Goal: Information Seeking & Learning: Learn about a topic

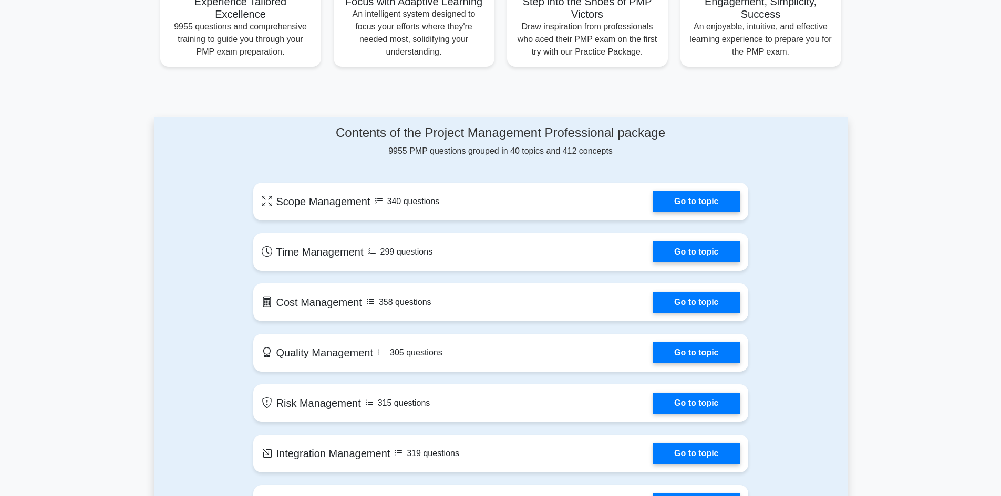
scroll to position [368, 0]
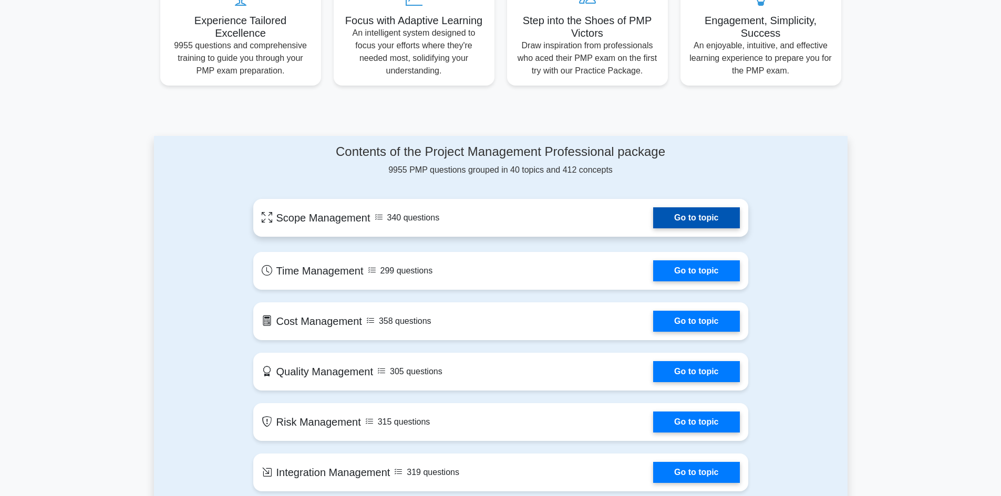
click at [701, 220] on link "Go to topic" at bounding box center [696, 217] width 86 height 21
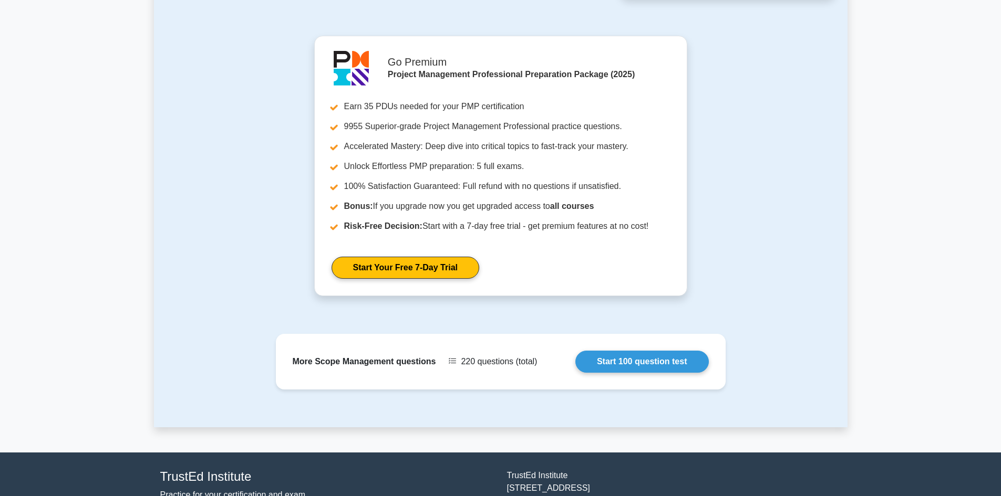
scroll to position [788, 0]
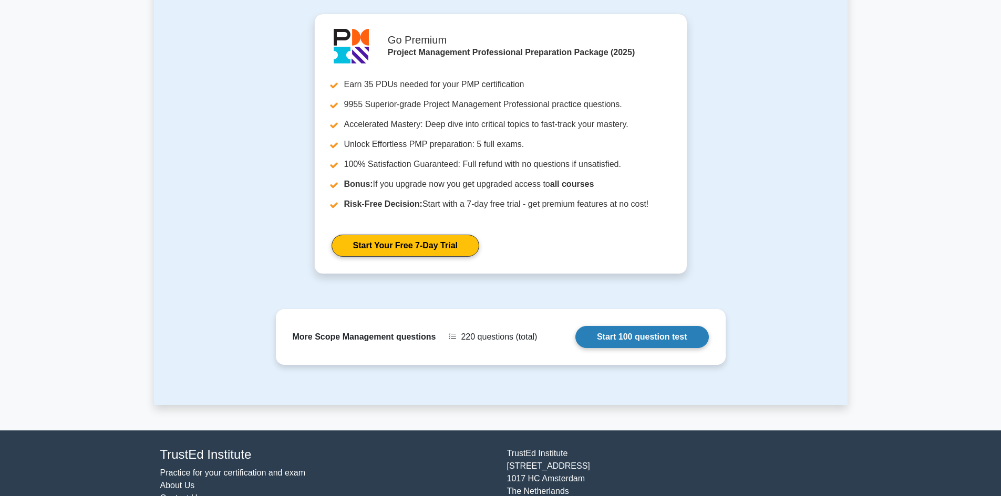
click at [659, 326] on link "Start 100 question test" at bounding box center [641, 337] width 133 height 22
click at [630, 326] on link "Start 100 question test" at bounding box center [641, 337] width 133 height 22
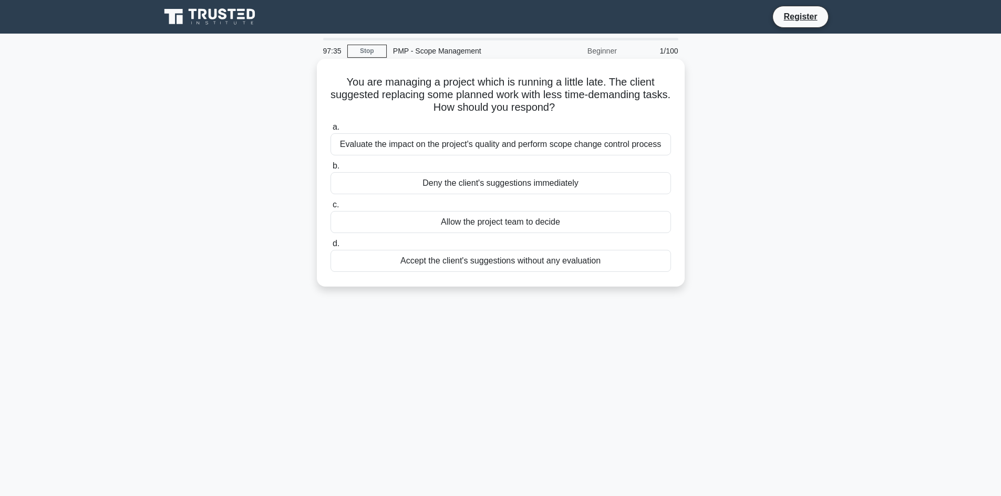
click at [434, 157] on div "a. Evaluate the impact on the project's quality and perform scope change contro…" at bounding box center [500, 196] width 353 height 155
click at [434, 144] on div "Evaluate the impact on the project's quality and perform scope change control p…" at bounding box center [500, 144] width 340 height 22
click at [330, 131] on input "a. Evaluate the impact on the project's quality and perform scope change contro…" at bounding box center [330, 127] width 0 height 7
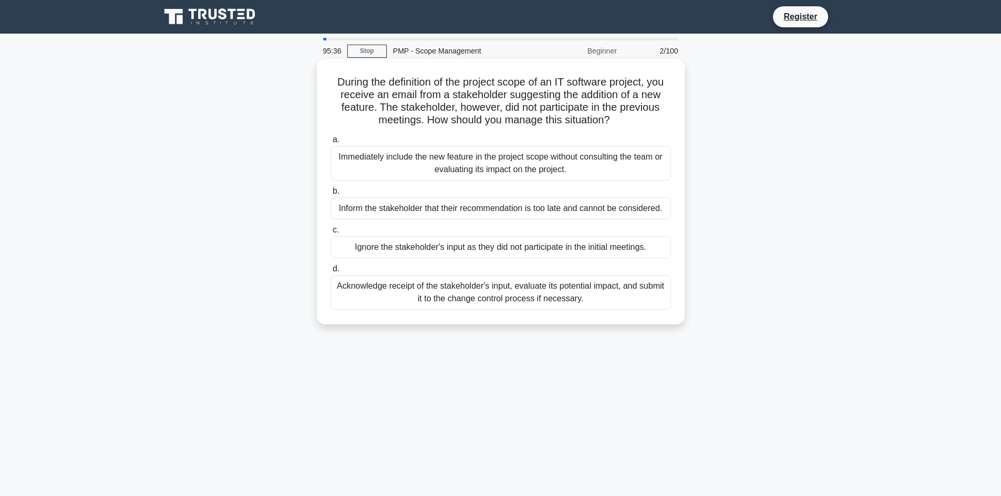
click at [522, 212] on div "Inform the stakeholder that their recommendation is too late and cannot be cons…" at bounding box center [500, 209] width 340 height 22
click at [330, 195] on input "b. Inform the stakeholder that their recommendation is too late and cannot be c…" at bounding box center [330, 191] width 0 height 7
